Goal: Task Accomplishment & Management: Use online tool/utility

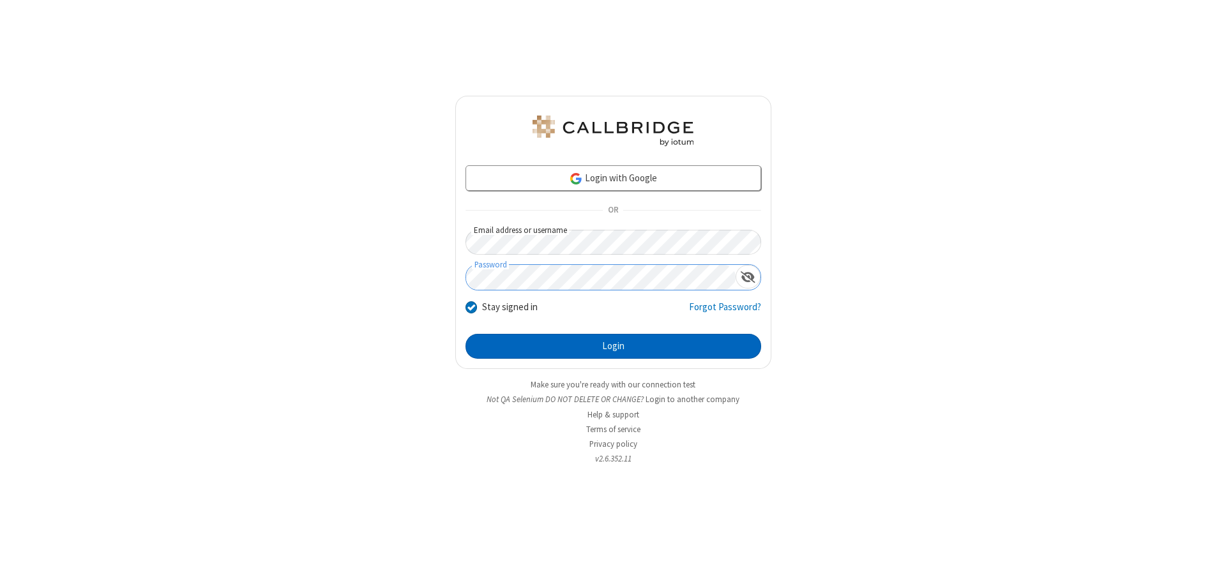
click at [613, 346] on button "Login" at bounding box center [614, 347] width 296 height 26
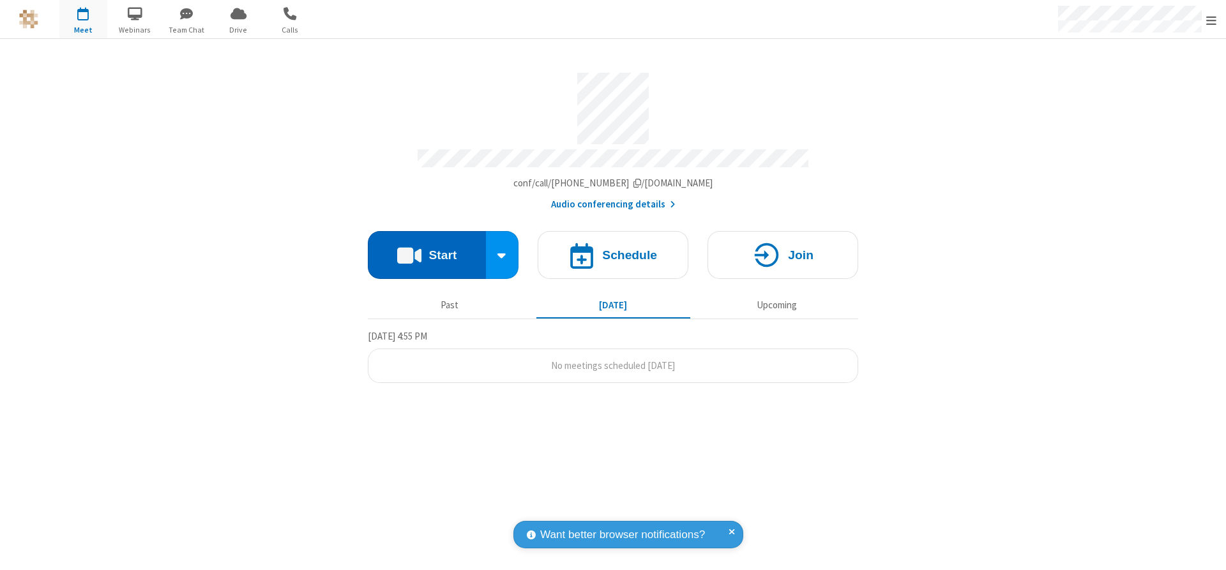
click at [427, 250] on button "Start" at bounding box center [427, 255] width 118 height 48
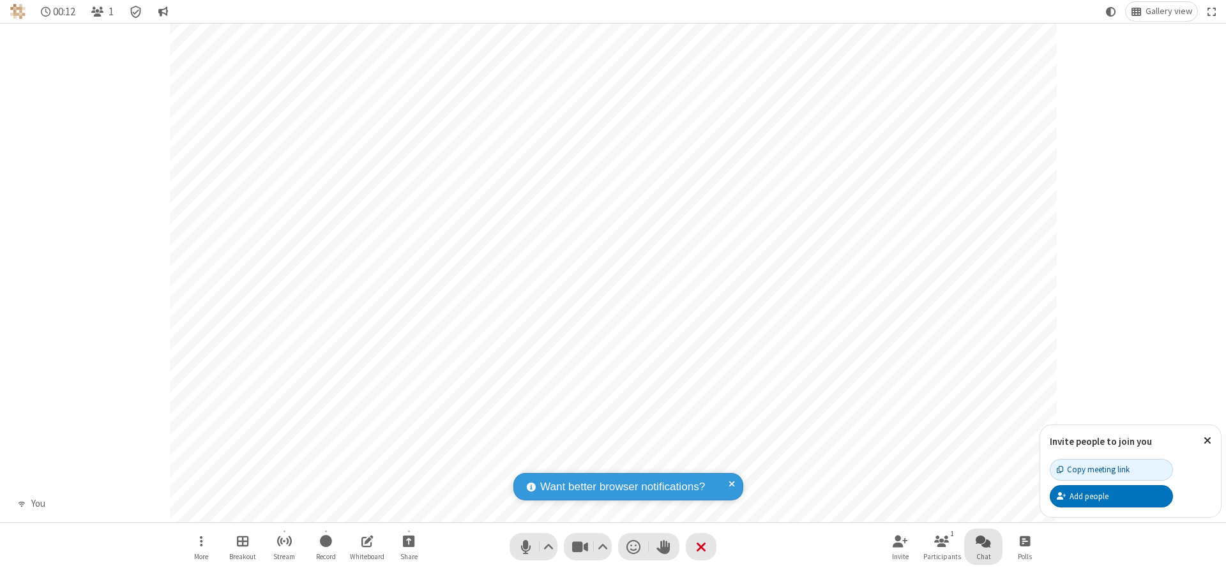
click at [984, 541] on span "Open chat" at bounding box center [983, 541] width 15 height 16
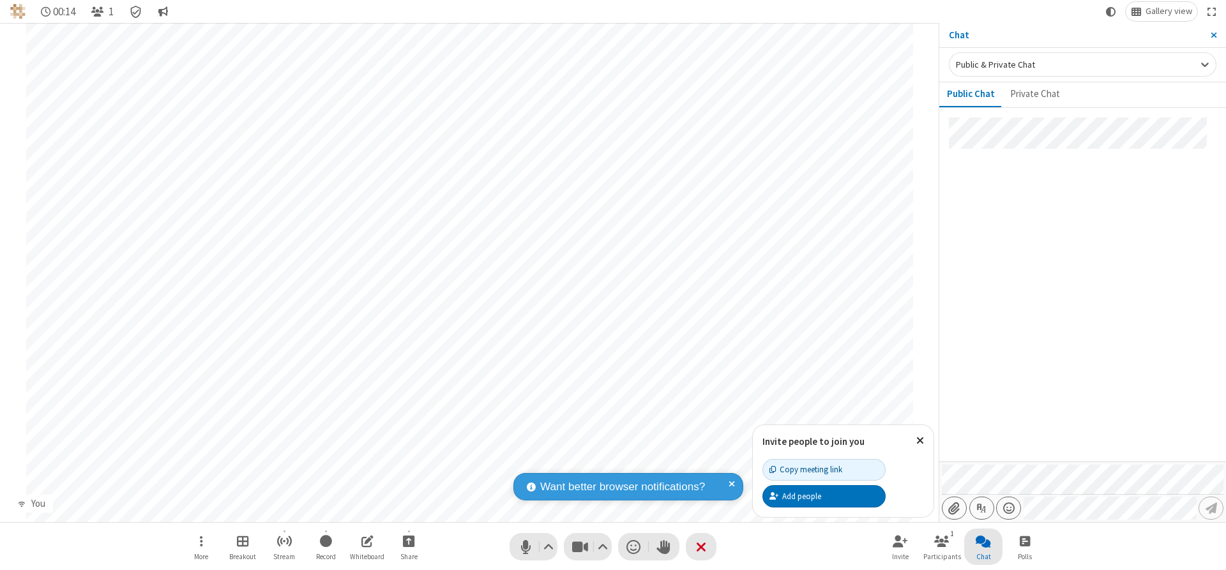
type input "C:\fakepath\doc_test.docx"
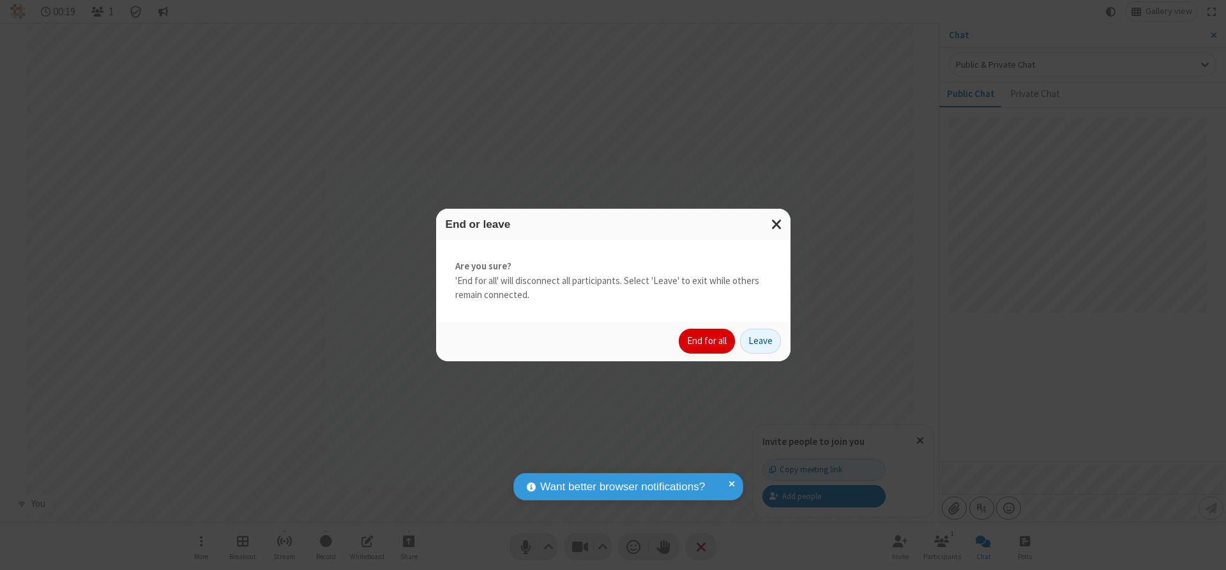
click at [708, 341] on button "End for all" at bounding box center [707, 342] width 56 height 26
